Goal: Browse casually

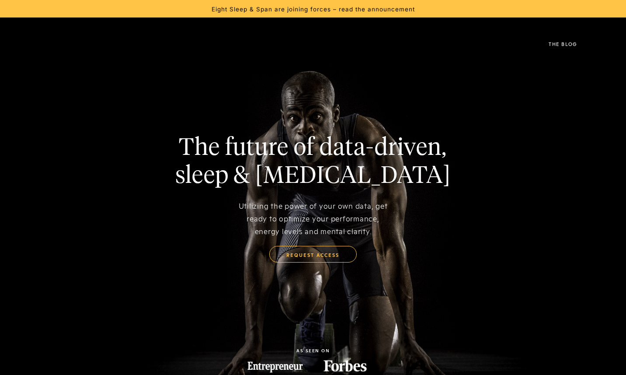
click at [36, 41] on img at bounding box center [36, 43] width 0 height 21
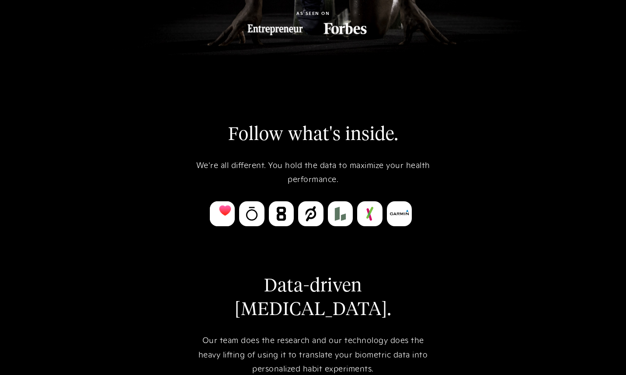
scroll to position [357, 0]
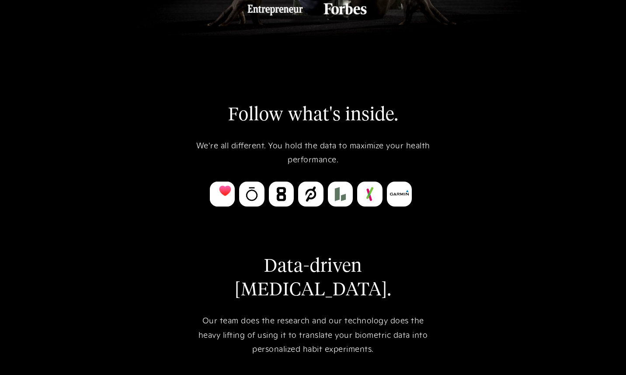
click at [254, 198] on img at bounding box center [251, 194] width 25 height 25
click at [278, 192] on img at bounding box center [281, 194] width 25 height 25
click at [322, 196] on img at bounding box center [310, 194] width 25 height 25
click at [338, 196] on img at bounding box center [340, 194] width 25 height 25
click at [364, 193] on img at bounding box center [369, 194] width 25 height 25
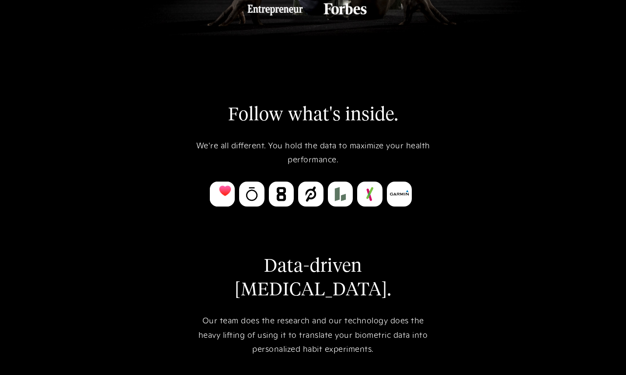
click at [399, 199] on img at bounding box center [399, 194] width 25 height 25
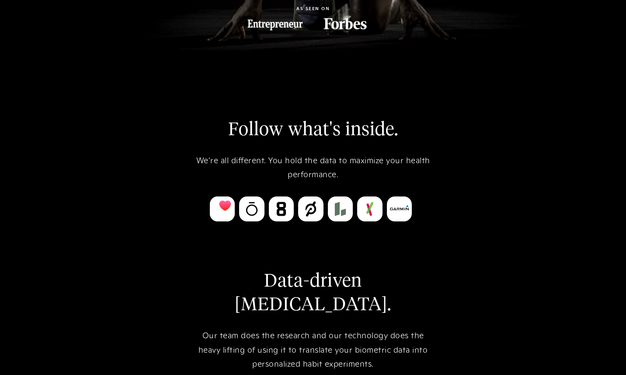
scroll to position [0, 0]
